Goal: Information Seeking & Learning: Understand process/instructions

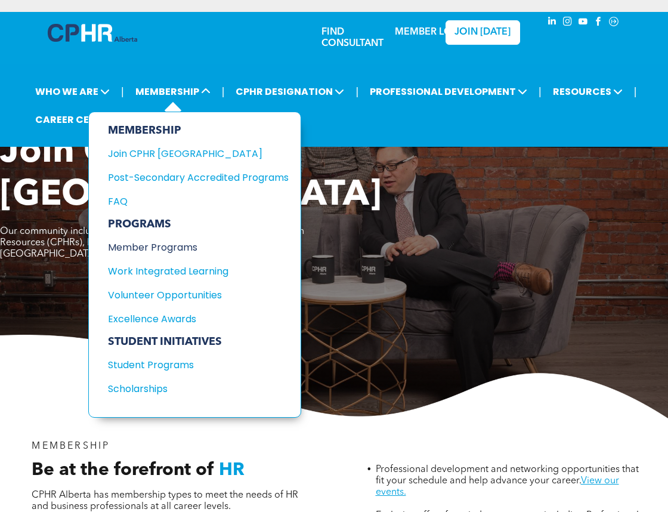
click at [179, 243] on div "Member Programs" at bounding box center [189, 247] width 163 height 15
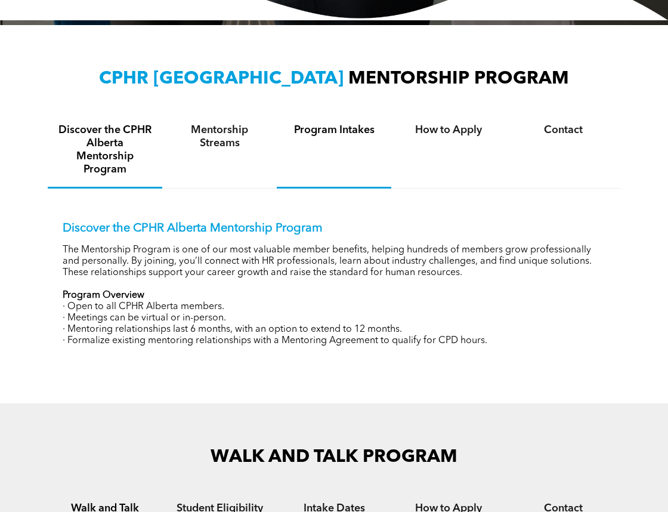
scroll to position [361, 0]
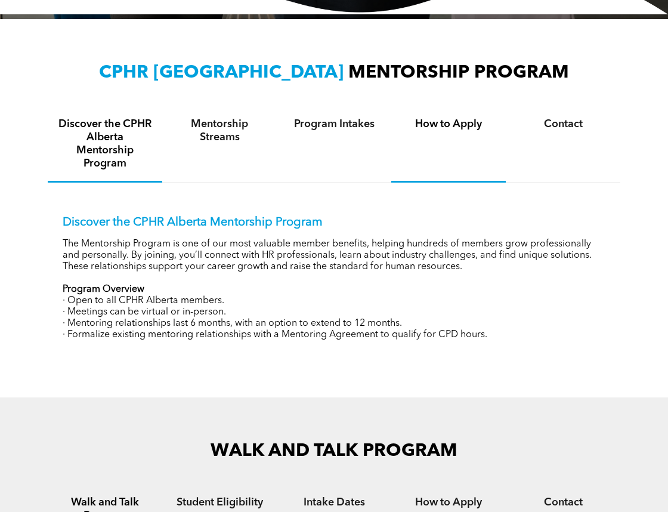
click at [448, 122] on h4 "How to Apply" at bounding box center [448, 123] width 93 height 13
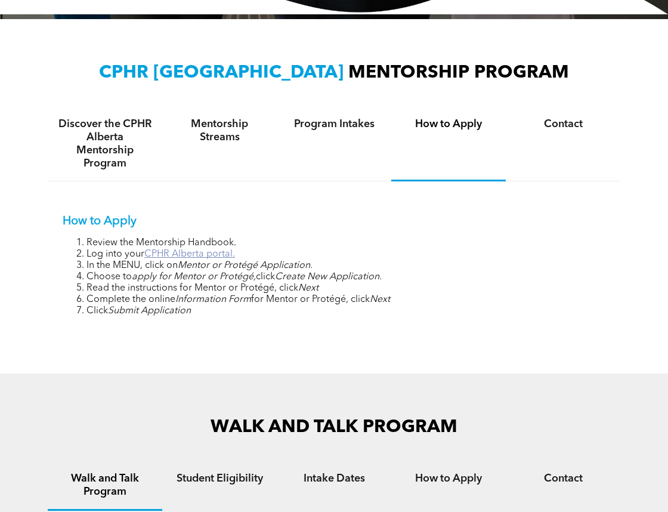
click at [210, 253] on link "CPHR Alberta portal." at bounding box center [189, 254] width 91 height 10
